Goal: Task Accomplishment & Management: Use online tool/utility

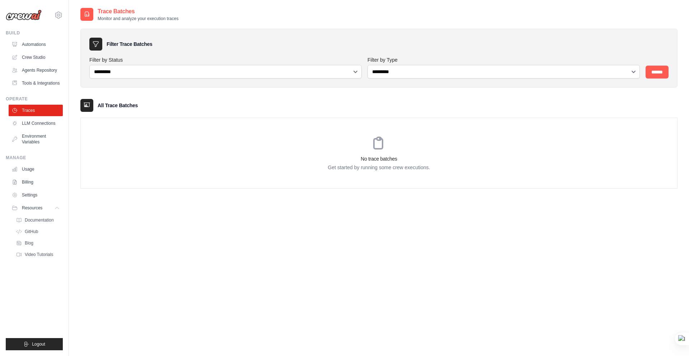
select select "*********"
click at [37, 116] on link "Traces" at bounding box center [36, 110] width 54 height 11
click at [32, 59] on link "Crew Studio" at bounding box center [36, 57] width 54 height 11
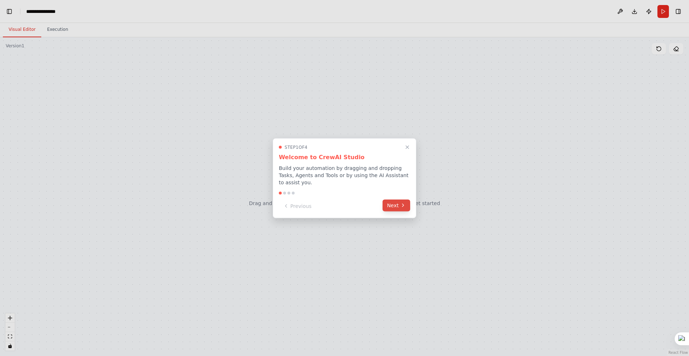
click at [401, 206] on icon at bounding box center [403, 206] width 6 height 6
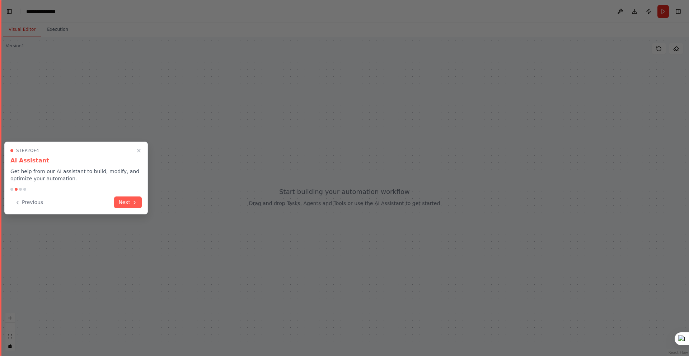
scroll to position [1453, 0]
click at [131, 204] on button "Next" at bounding box center [128, 202] width 28 height 12
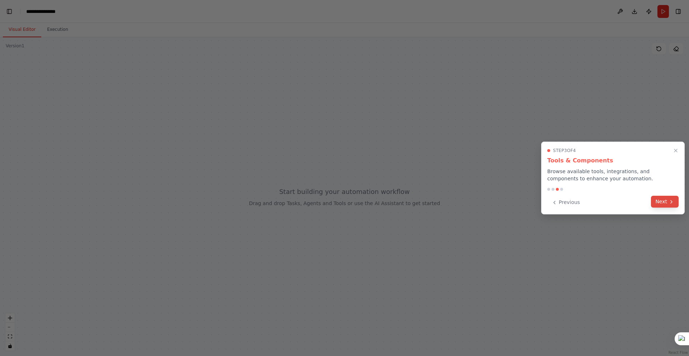
click at [669, 205] on icon at bounding box center [672, 202] width 6 height 6
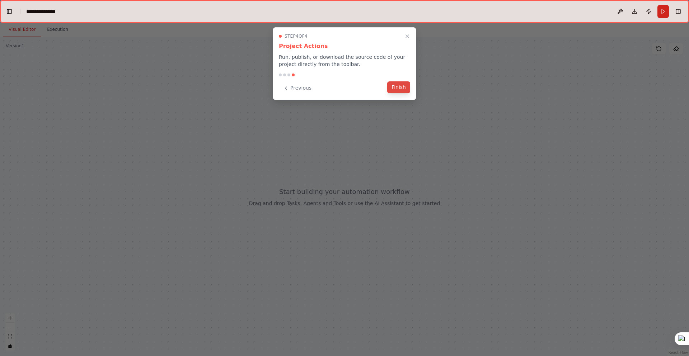
click at [403, 90] on button "Finish" at bounding box center [398, 87] width 23 height 12
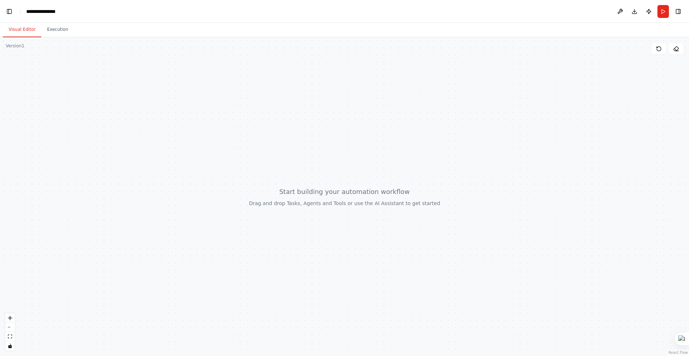
click at [525, 154] on div at bounding box center [344, 196] width 689 height 319
click at [661, 13] on button "Run" at bounding box center [663, 11] width 11 height 13
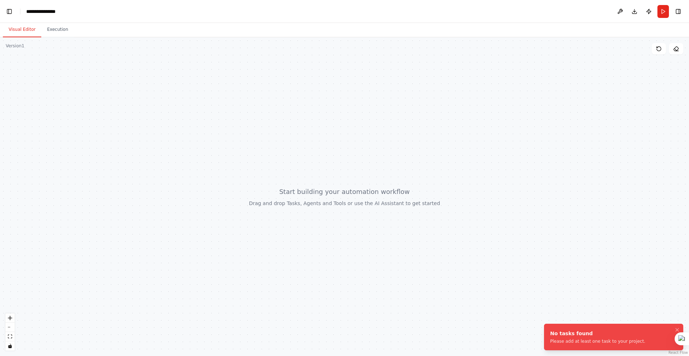
click at [313, 177] on div at bounding box center [344, 196] width 689 height 319
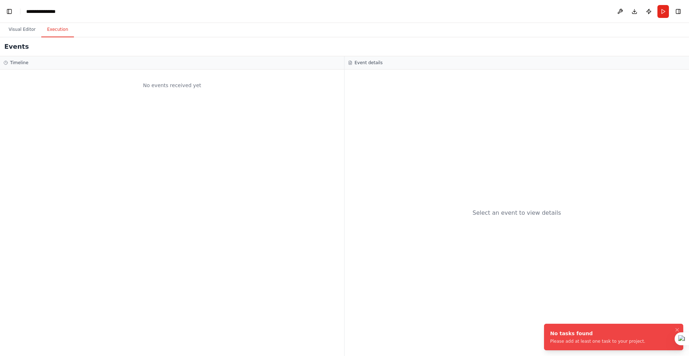
click at [64, 32] on button "Execution" at bounding box center [57, 29] width 33 height 15
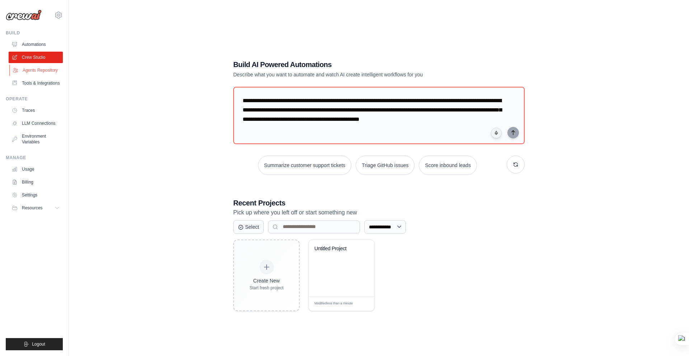
click at [37, 71] on link "Agents Repository" at bounding box center [36, 70] width 54 height 11
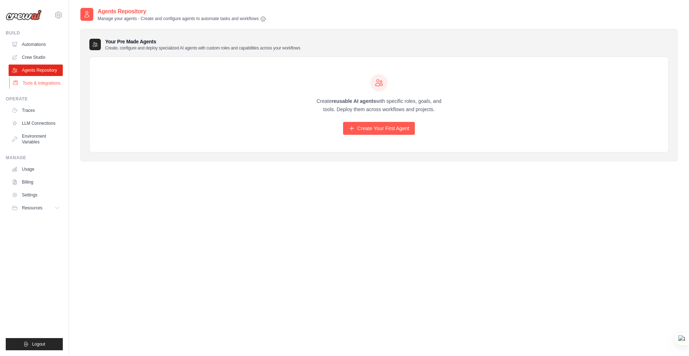
click at [35, 84] on link "Tools & Integrations" at bounding box center [36, 83] width 54 height 11
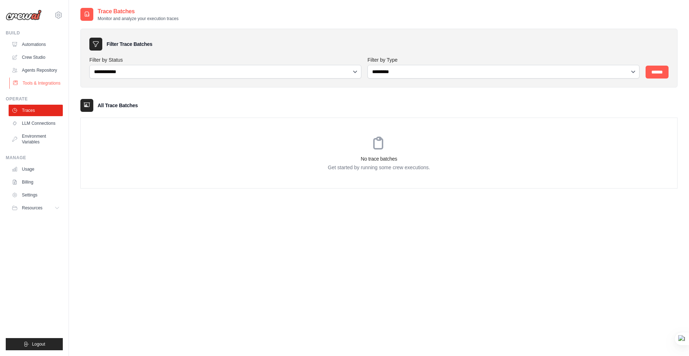
click at [41, 87] on link "Tools & Integrations" at bounding box center [36, 83] width 54 height 11
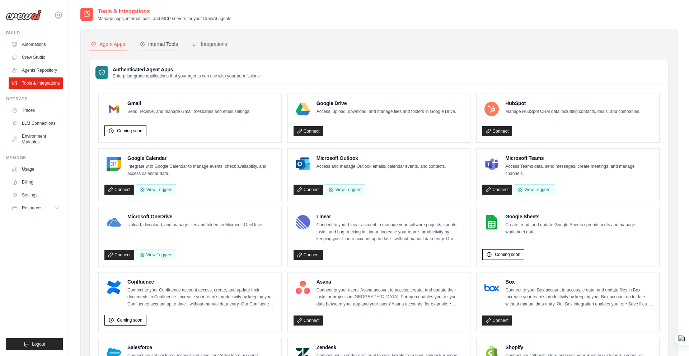
click at [170, 47] on div "Internal Tools" at bounding box center [159, 44] width 38 height 7
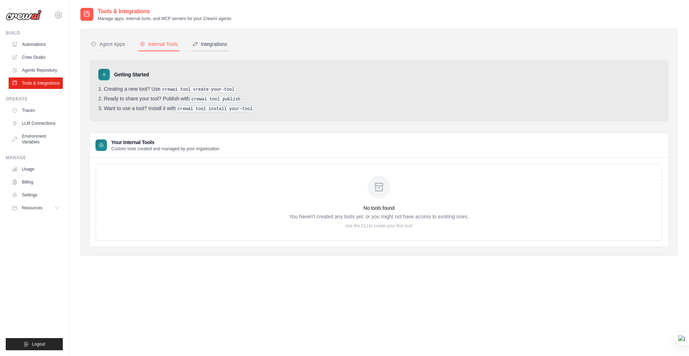
click at [215, 46] on div "Integrations" at bounding box center [209, 44] width 35 height 7
